Goal: Transaction & Acquisition: Book appointment/travel/reservation

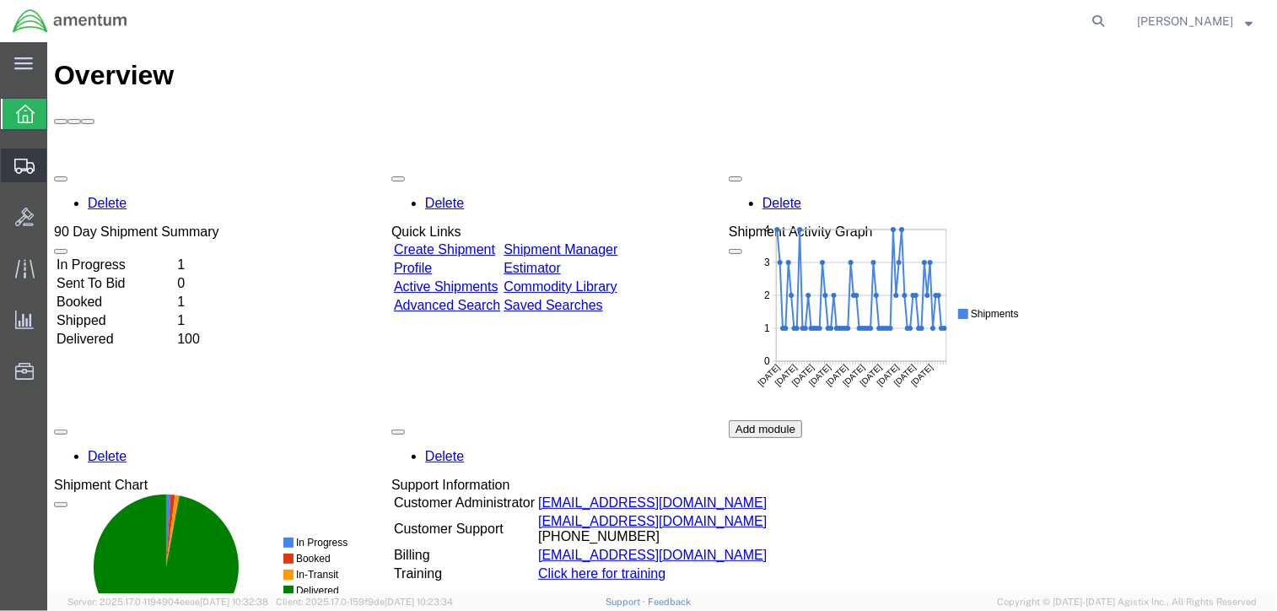
click at [15, 166] on icon at bounding box center [24, 166] width 20 height 15
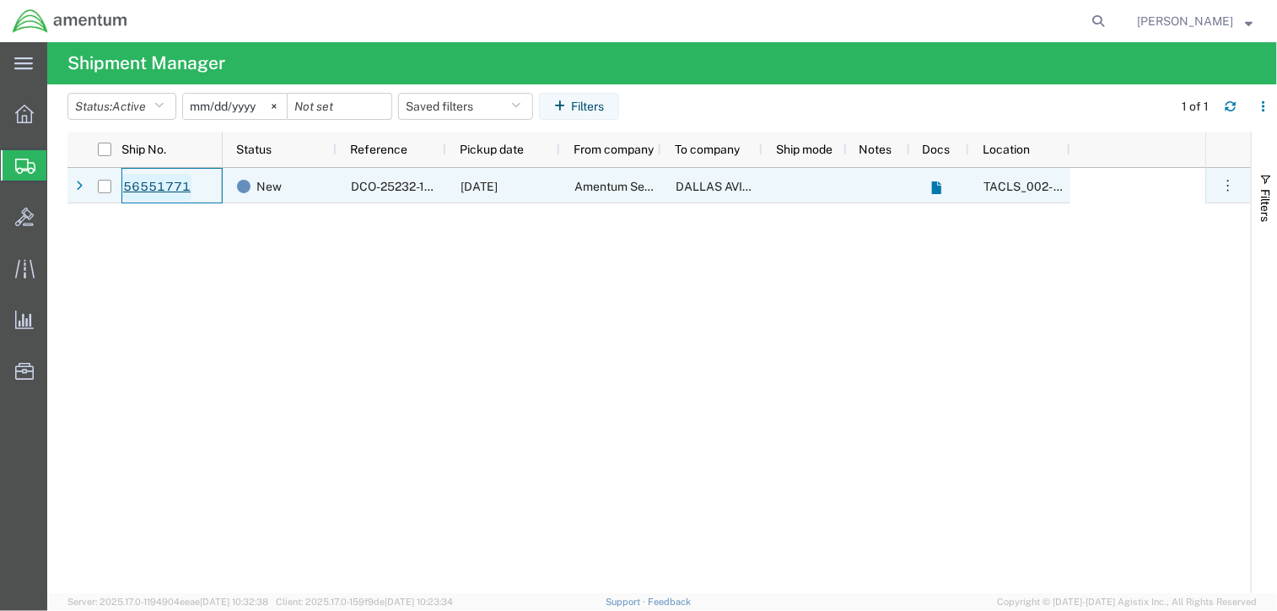
click at [145, 191] on link "56551771" at bounding box center [156, 187] width 69 height 27
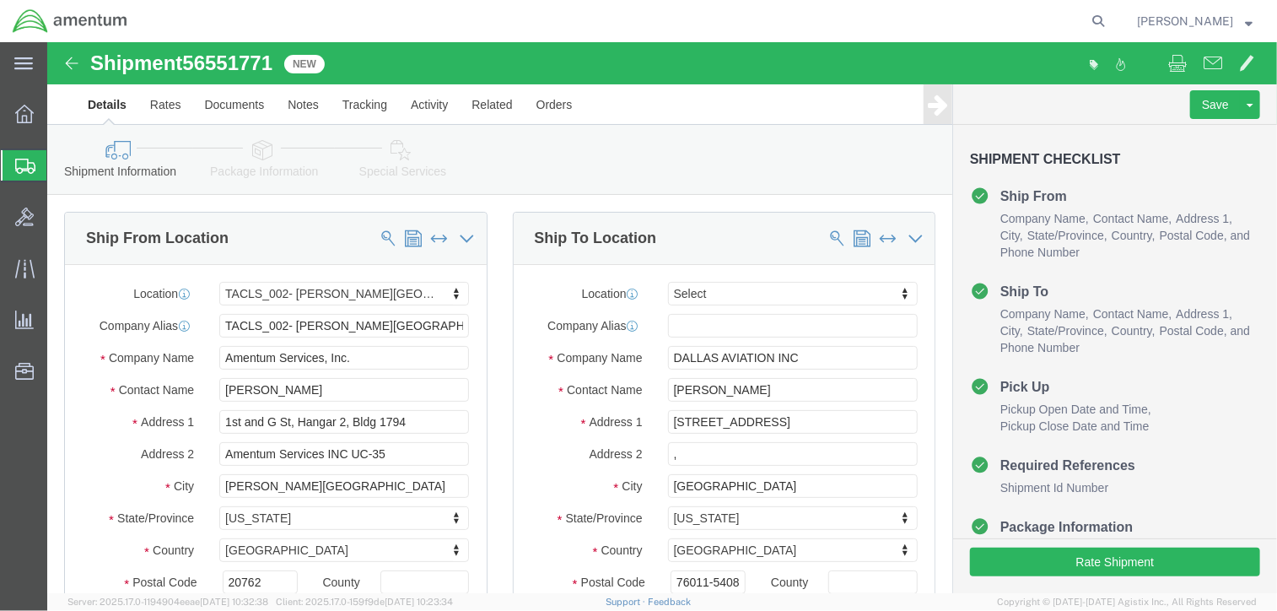
select select "42675"
select select
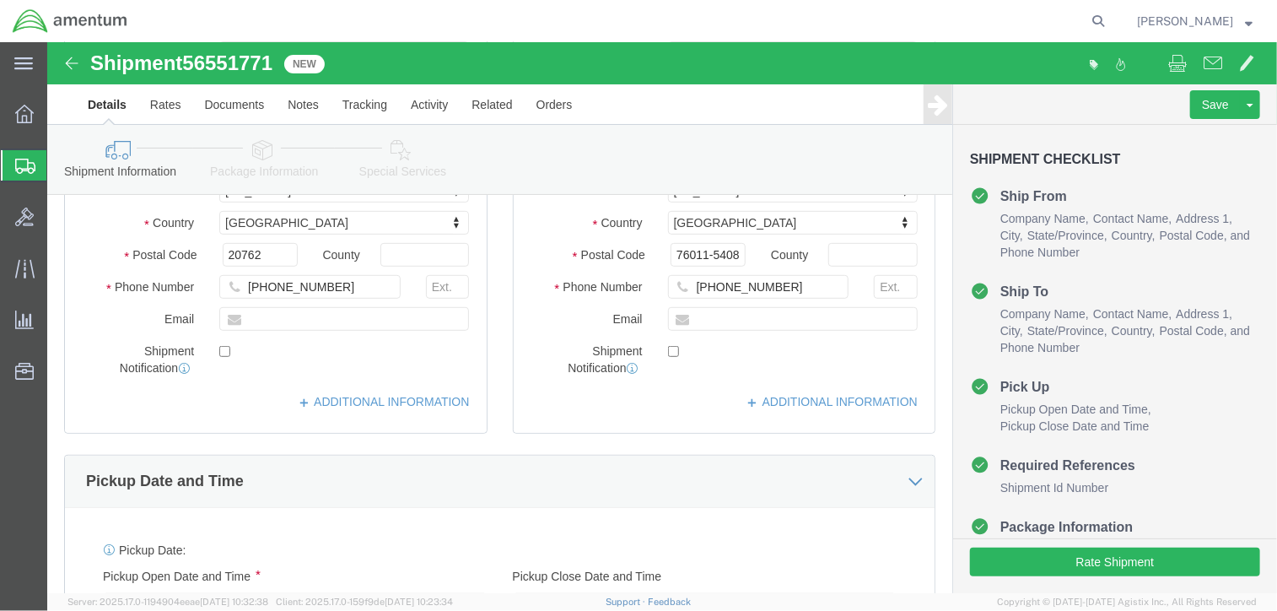
scroll to position [337, 0]
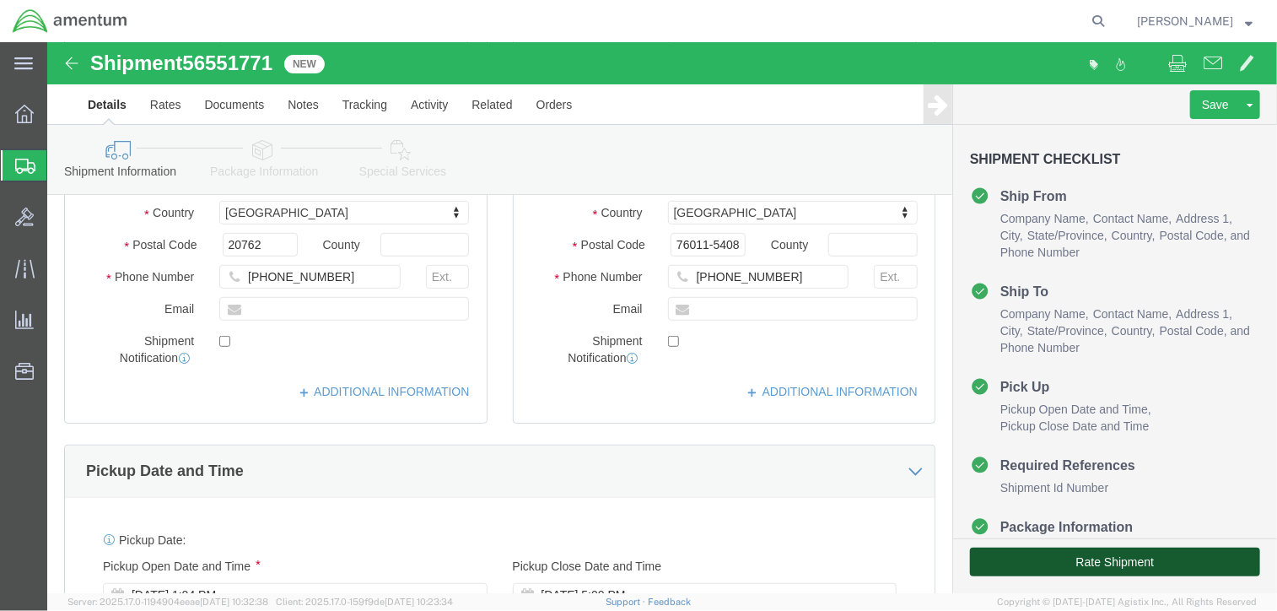
click button "Rate Shipment"
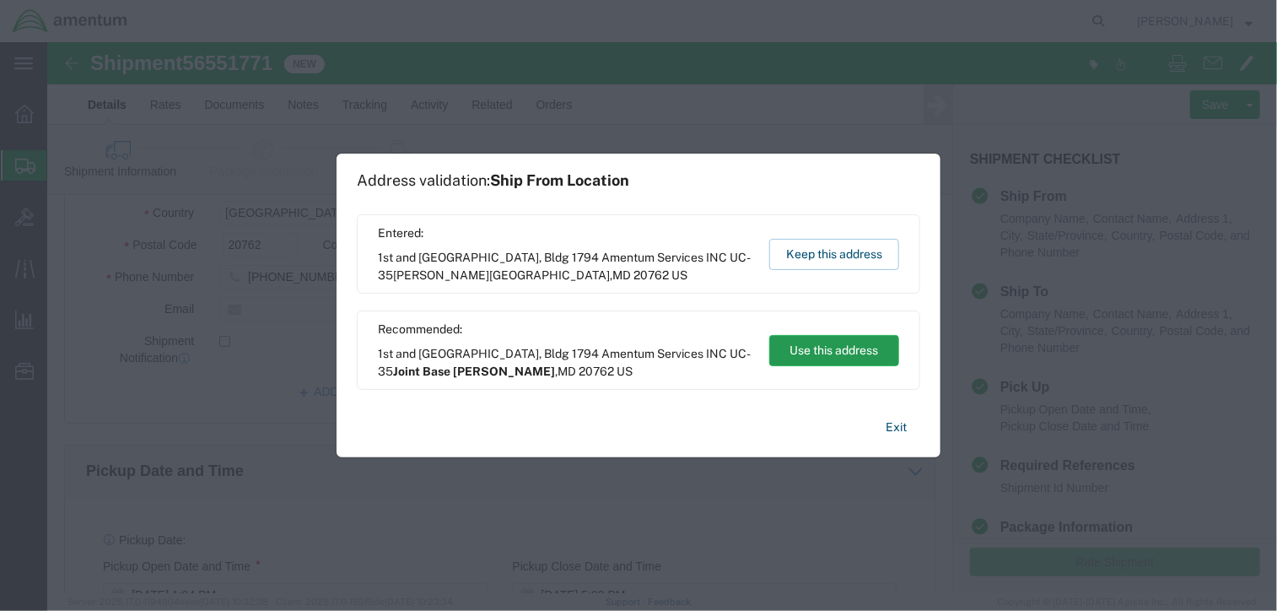
click at [820, 353] on button "Use this address" at bounding box center [834, 350] width 130 height 31
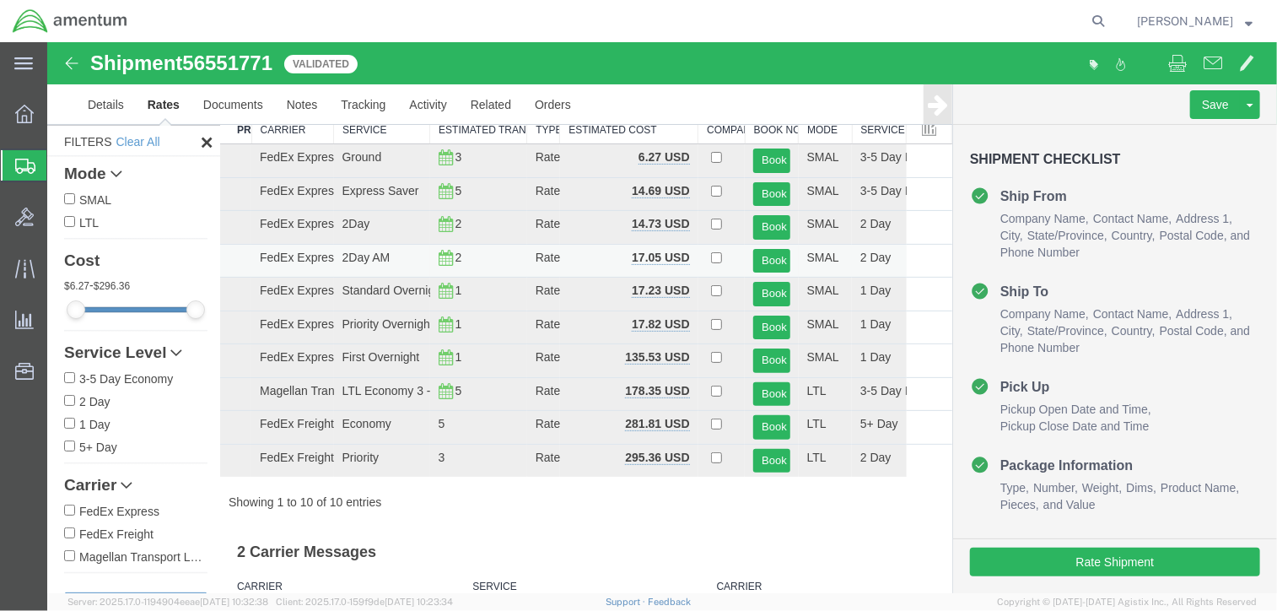
scroll to position [0, 0]
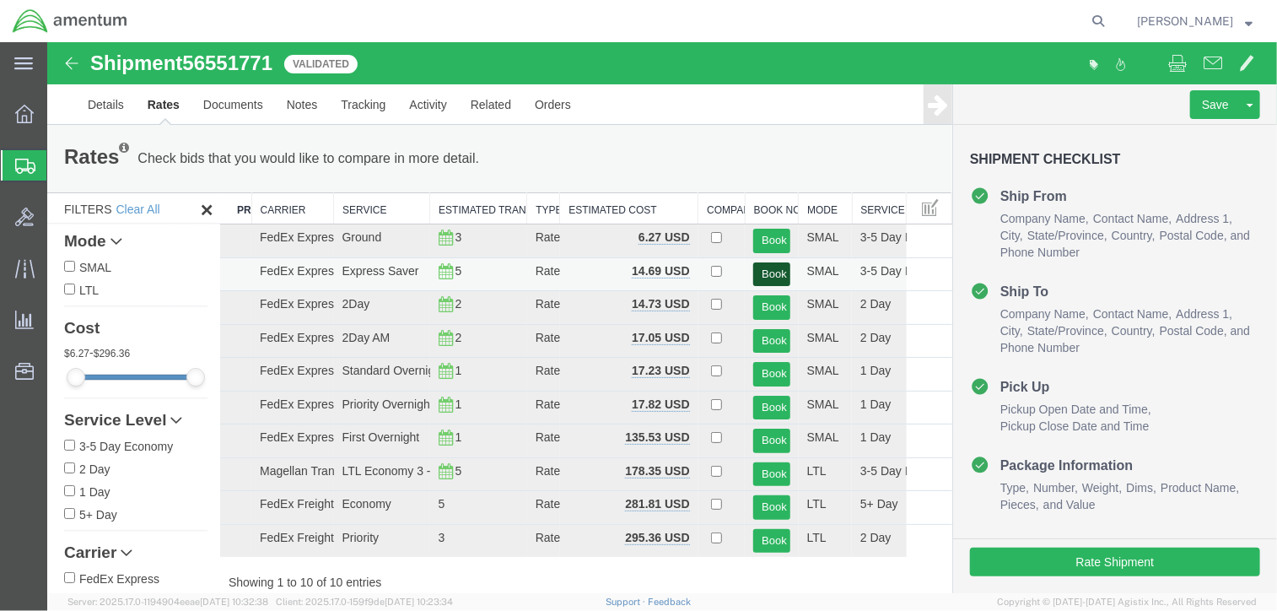
click at [768, 272] on button "Book" at bounding box center [770, 273] width 36 height 24
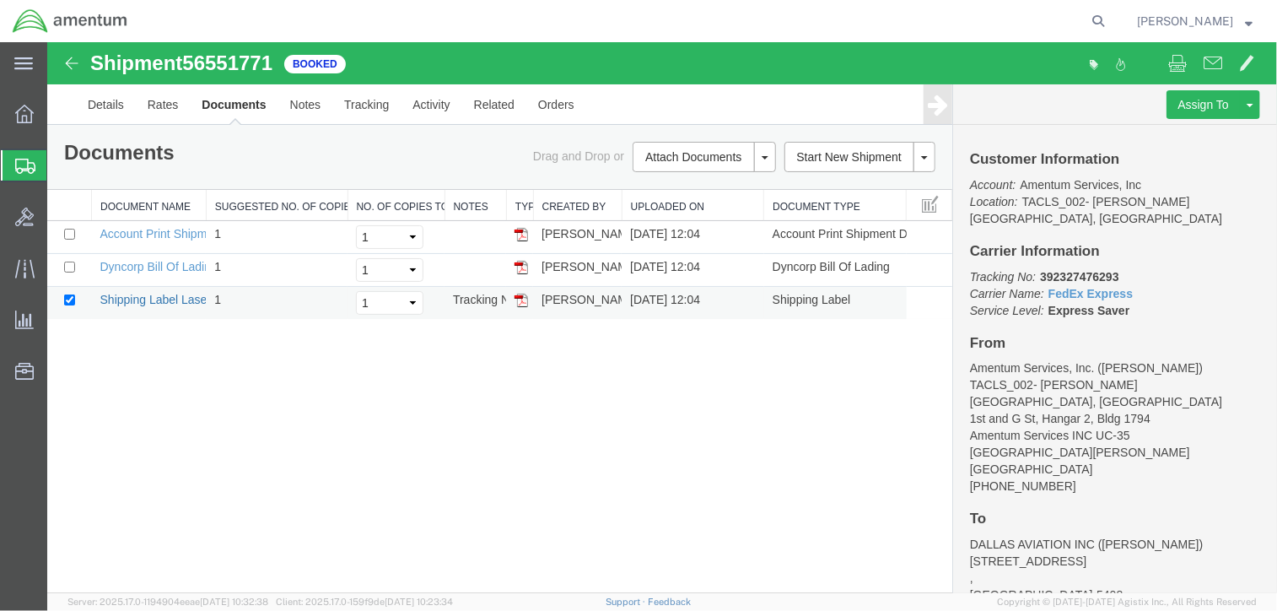
click at [188, 293] on link "Shipping Label Laser" at bounding box center [155, 298] width 111 height 13
